Goal: Navigation & Orientation: Find specific page/section

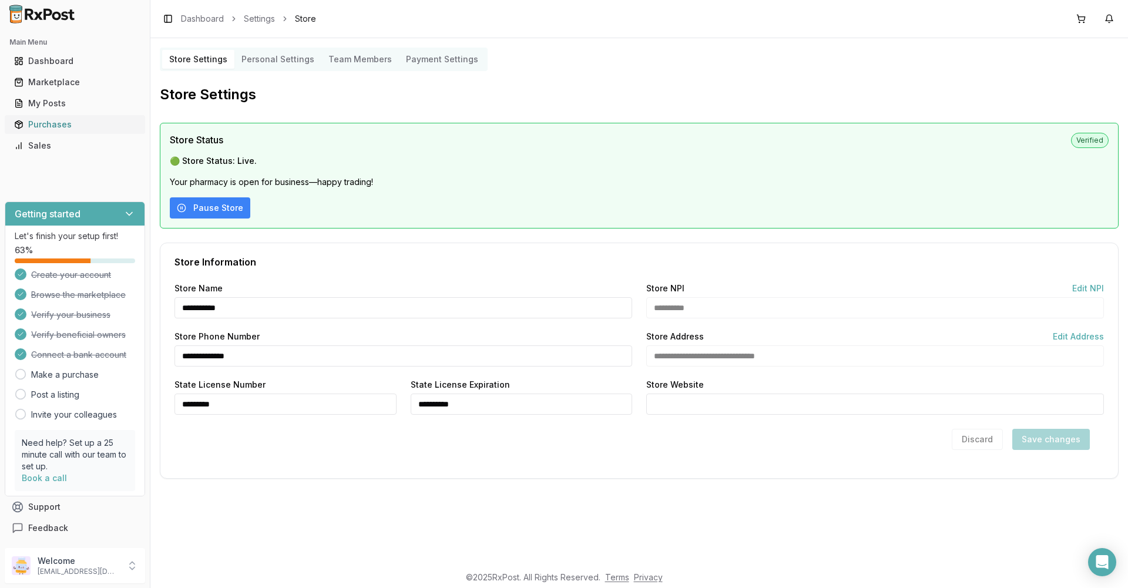
click at [50, 125] on div "Purchases" at bounding box center [75, 125] width 122 height 12
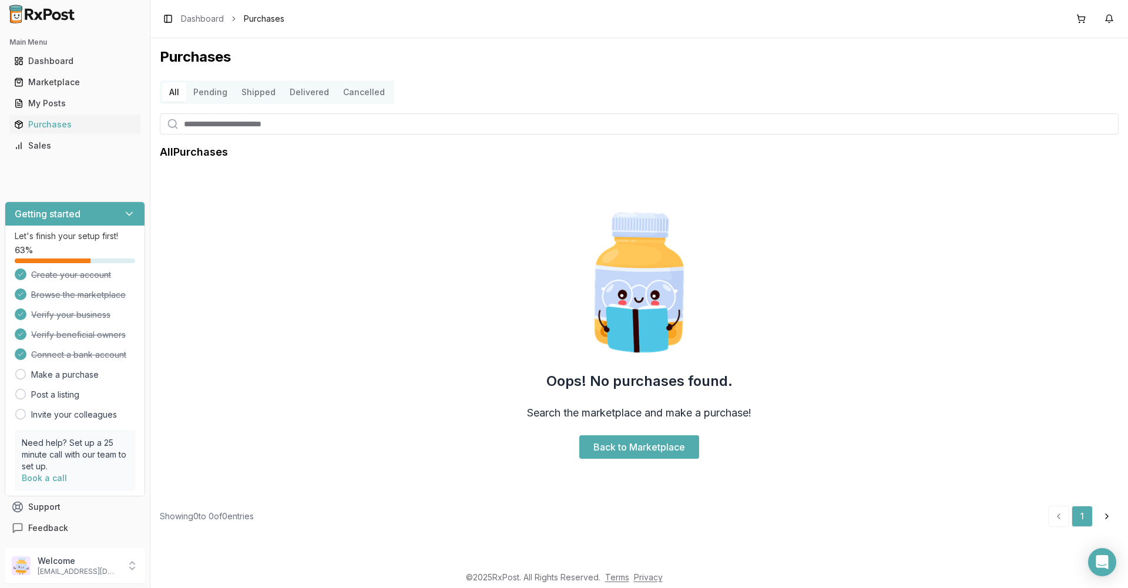
click at [276, 130] on input "search" at bounding box center [639, 123] width 959 height 21
type input "***"
click at [622, 446] on link "Back to Marketplace" at bounding box center [639, 447] width 120 height 24
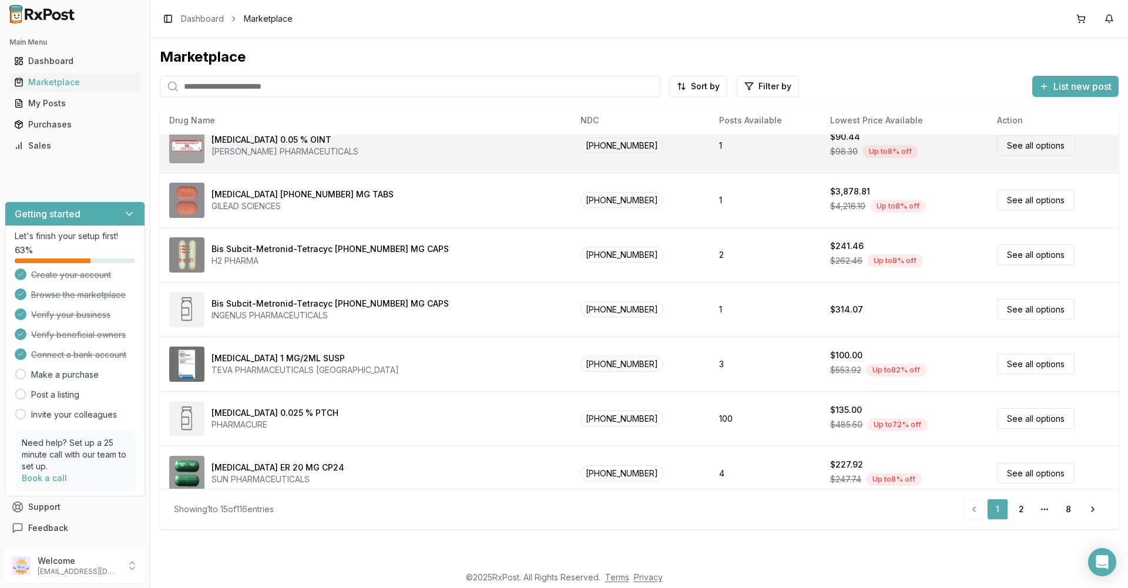
scroll to position [465, 0]
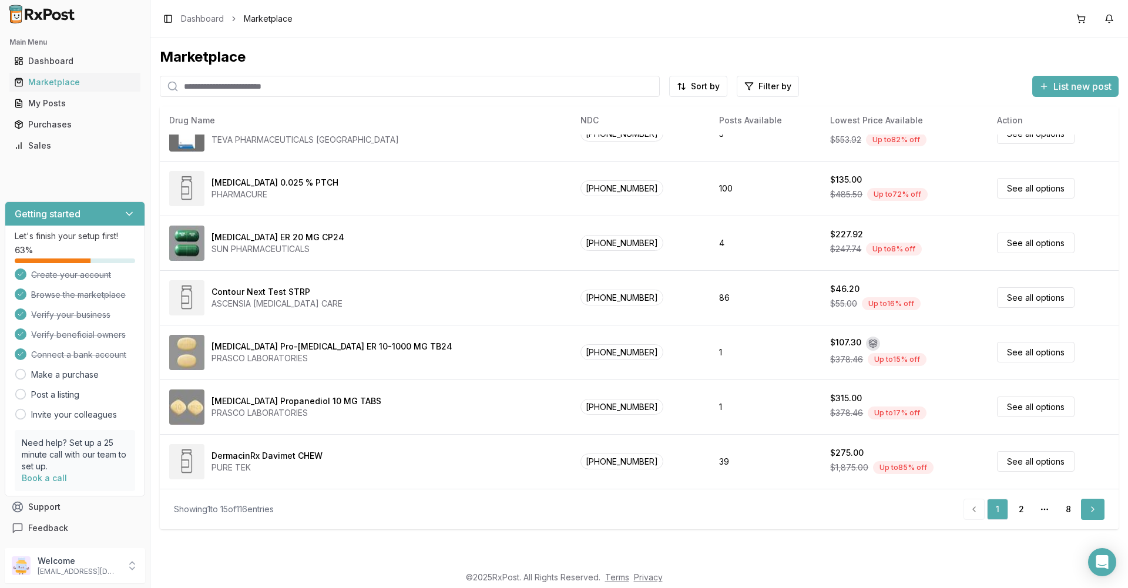
click at [1088, 513] on link "Next" at bounding box center [1093, 509] width 24 height 21
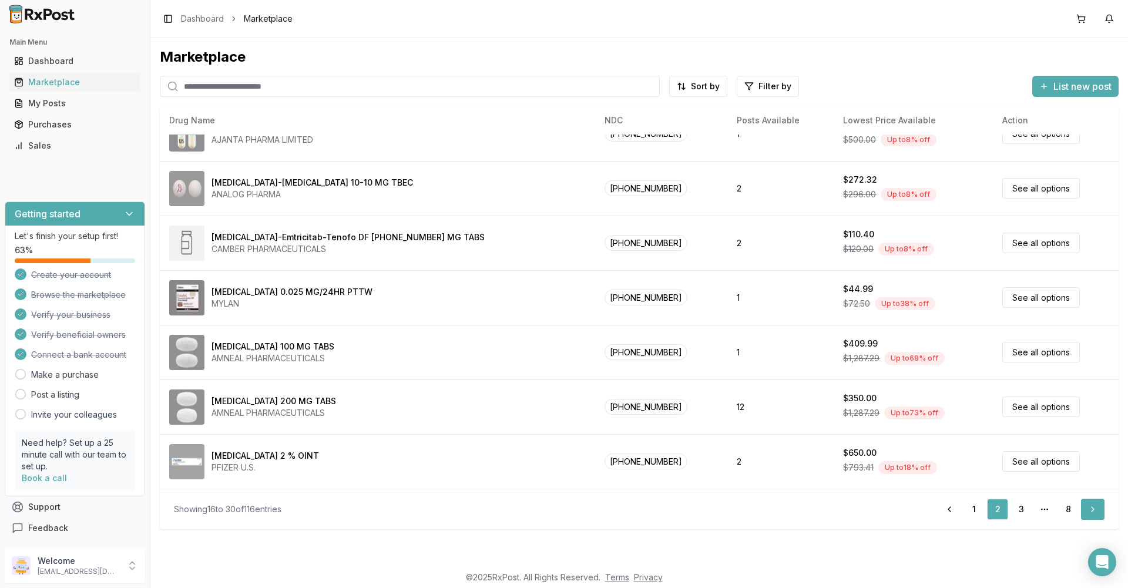
click at [1089, 510] on link "Next" at bounding box center [1093, 509] width 24 height 21
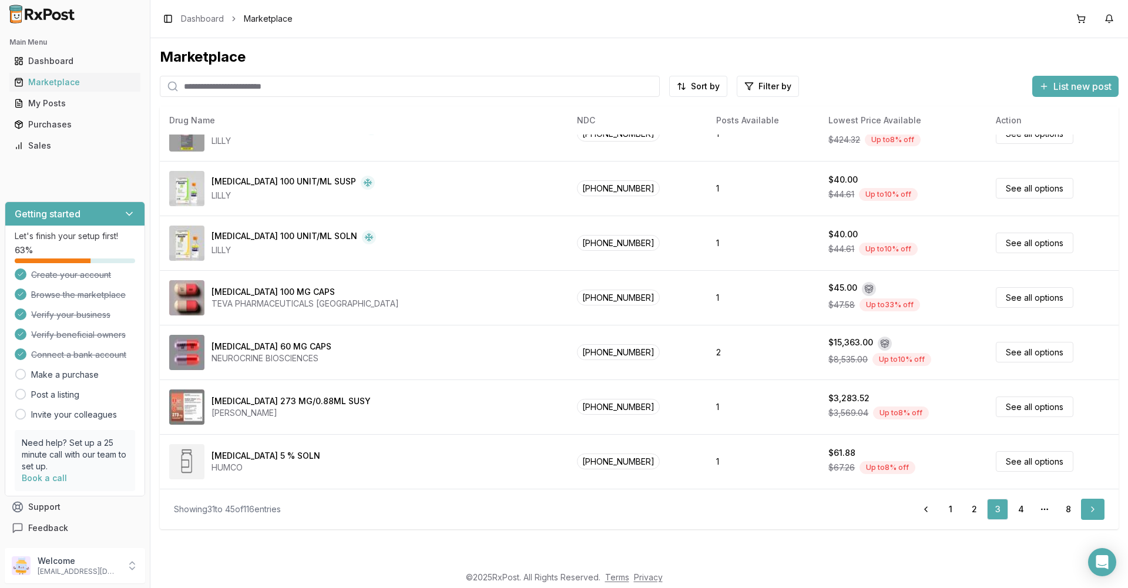
click at [1091, 512] on link "Next" at bounding box center [1093, 509] width 24 height 21
